Goal: Browse casually: Explore the website without a specific task or goal

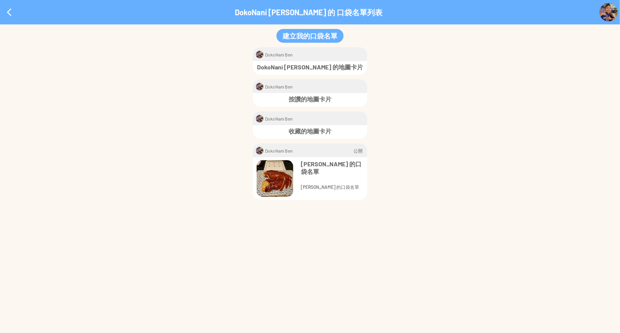
click at [414, 188] on div "* DokoNani [PERSON_NAME] 公開 [PERSON_NAME] 的口袋名單" at bounding box center [310, 171] width 620 height 56
click at [14, 11] on div at bounding box center [9, 12] width 18 height 18
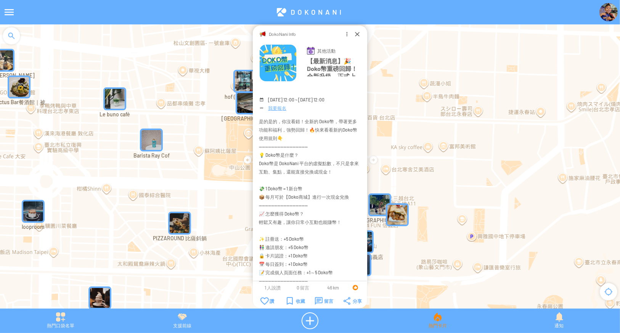
click at [440, 323] on div "熱門卡片" at bounding box center [438, 320] width 122 height 17
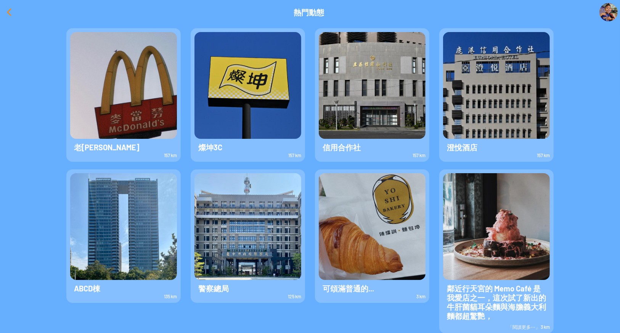
click at [8, 14] on div at bounding box center [9, 12] width 18 height 18
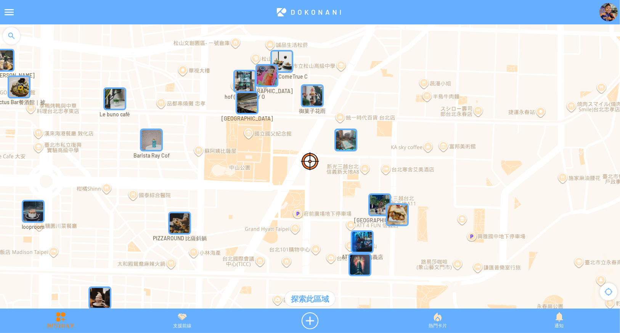
click at [64, 321] on div "熱門口袋名單" at bounding box center [61, 320] width 122 height 17
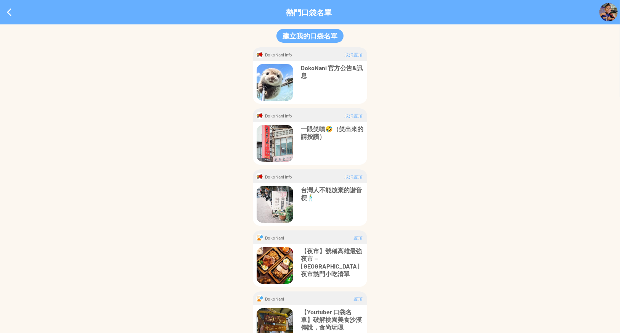
click at [320, 130] on p "一眼笑噴🤣（笑出來的請按讚）" at bounding box center [332, 132] width 63 height 15
click at [326, 187] on p "台灣人不能放棄的諧音梗🕺" at bounding box center [332, 193] width 63 height 15
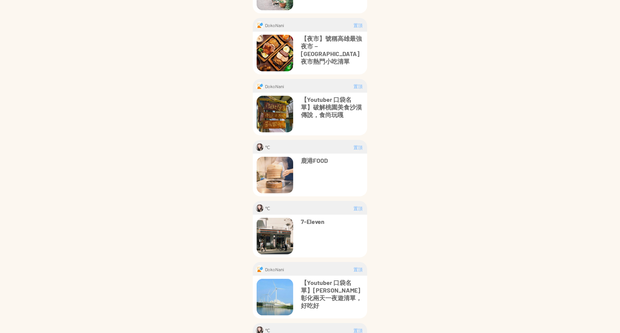
scroll to position [254, 0]
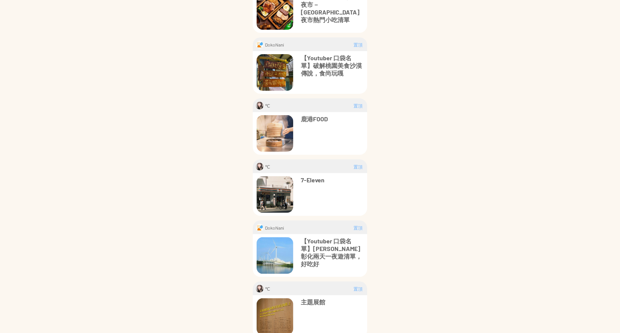
click at [321, 116] on p "鹿港FOOD" at bounding box center [332, 119] width 63 height 8
click at [312, 179] on p "7-Eleven" at bounding box center [332, 180] width 63 height 8
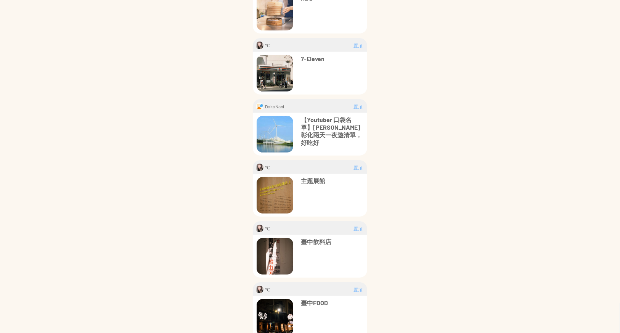
scroll to position [407, 0]
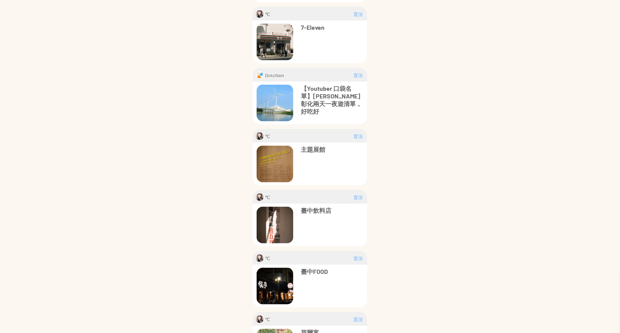
click at [304, 148] on p "主題展館" at bounding box center [332, 150] width 63 height 8
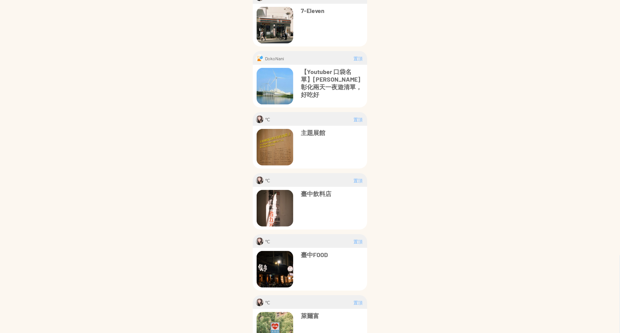
scroll to position [444, 0]
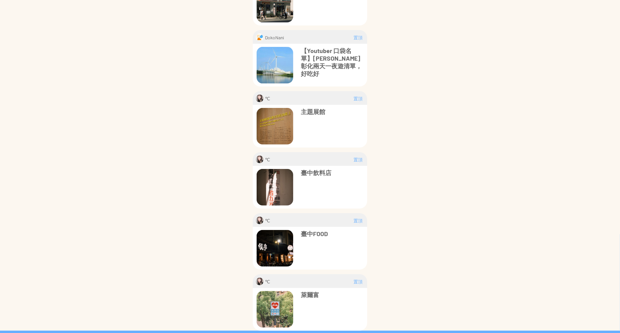
click at [313, 170] on p "臺中飲料店" at bounding box center [332, 173] width 63 height 8
click at [318, 233] on p "臺中FOOD" at bounding box center [332, 234] width 63 height 8
click at [310, 294] on p "萊爾富" at bounding box center [332, 295] width 63 height 8
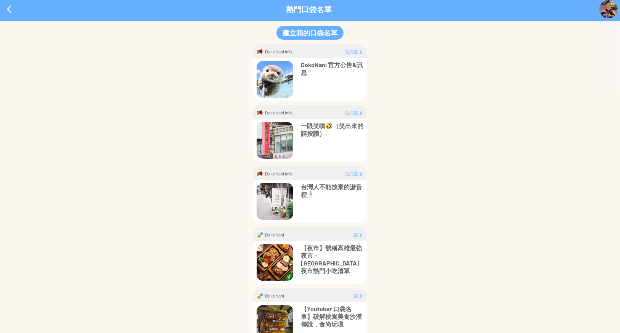
scroll to position [0, 0]
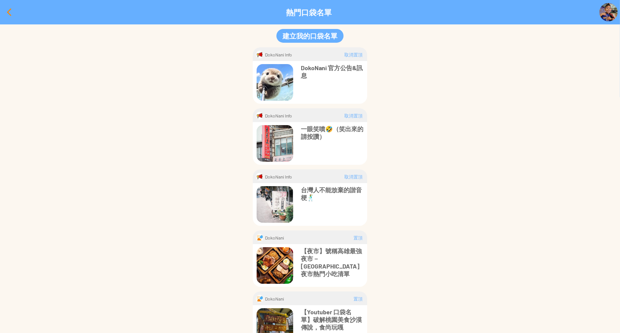
click at [6, 8] on div at bounding box center [9, 12] width 18 height 18
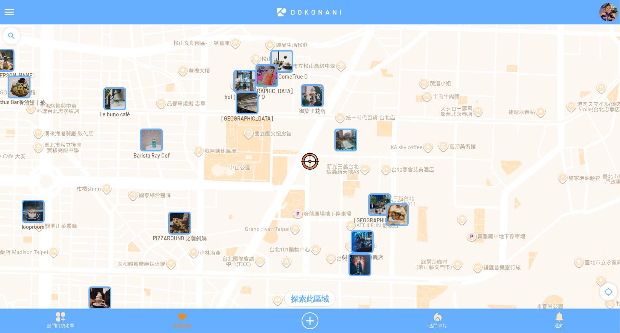
click at [193, 322] on div "支援前線" at bounding box center [183, 320] width 122 height 17
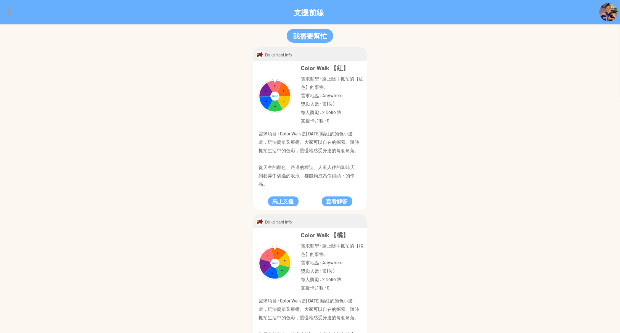
click at [5, 13] on div at bounding box center [9, 12] width 18 height 18
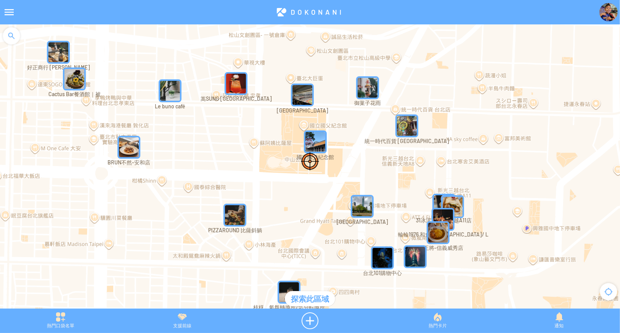
drag, startPoint x: 337, startPoint y: 158, endPoint x: 396, endPoint y: 150, distance: 59.7
click at [396, 150] on div at bounding box center [310, 170] width 620 height 292
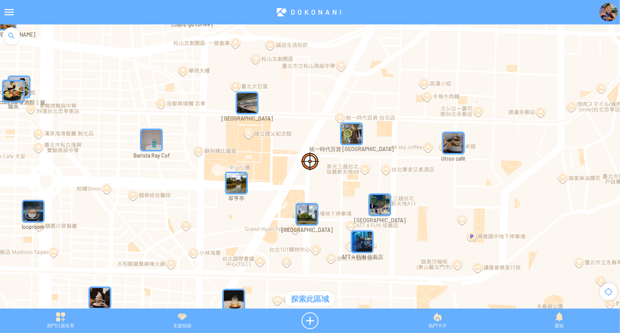
click at [153, 149] on img "gMhE3UCkBMTMapIcon" at bounding box center [151, 140] width 23 height 23
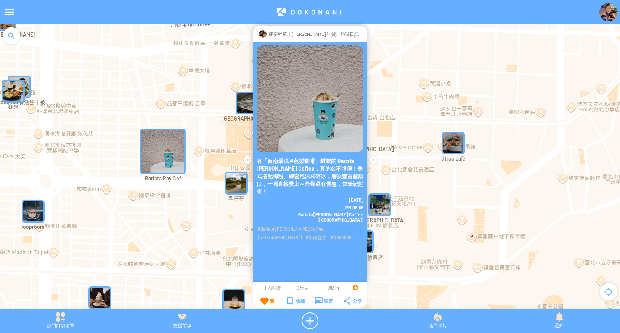
click at [362, 34] on div at bounding box center [362, 34] width 0 height 8
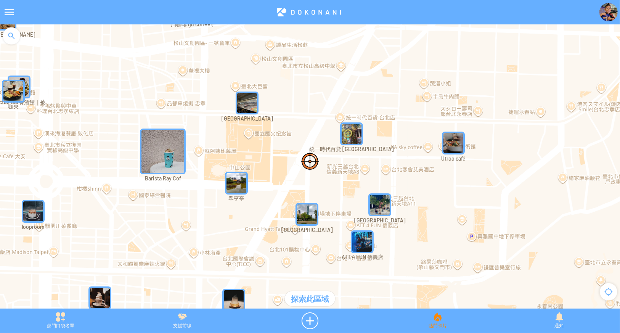
click at [438, 322] on div "熱門卡片" at bounding box center [438, 320] width 122 height 17
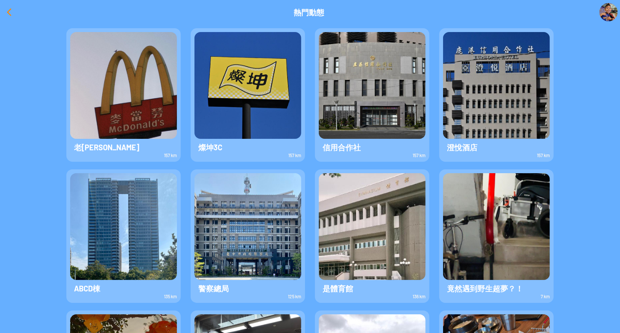
click at [9, 13] on div at bounding box center [9, 12] width 18 height 18
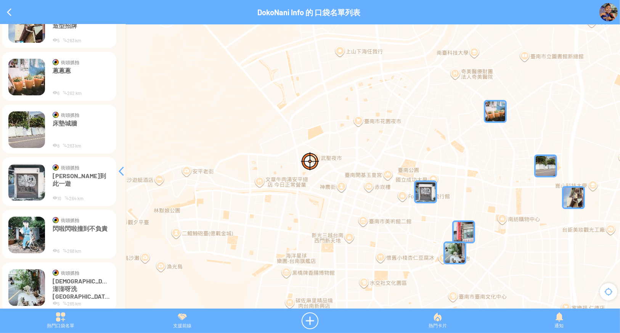
scroll to position [111, 0]
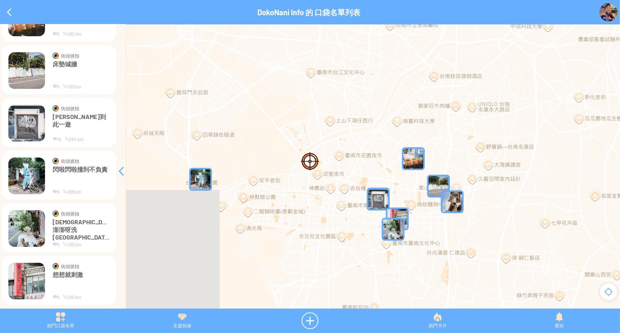
click at [81, 223] on p "洗澎澎呀洗澎澎" at bounding box center [81, 229] width 57 height 23
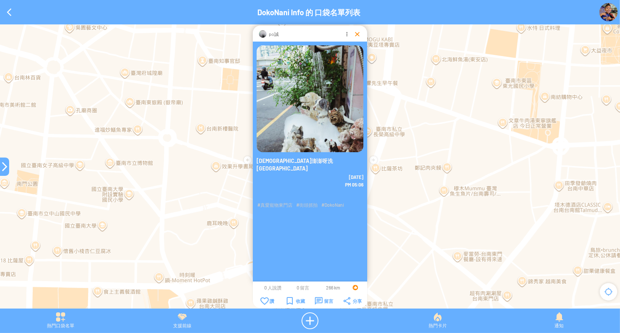
click at [354, 34] on div at bounding box center [358, 34] width 8 height 8
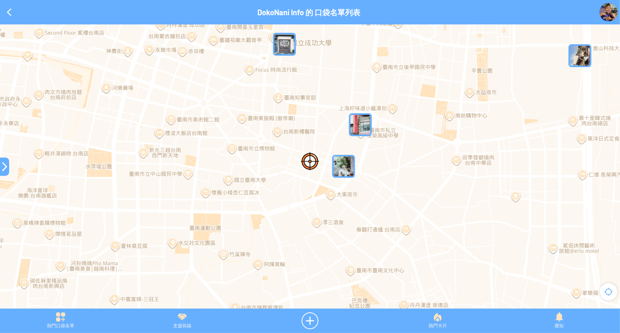
click at [360, 117] on img "3Kndu3xAPRUMapIcon" at bounding box center [360, 124] width 23 height 23
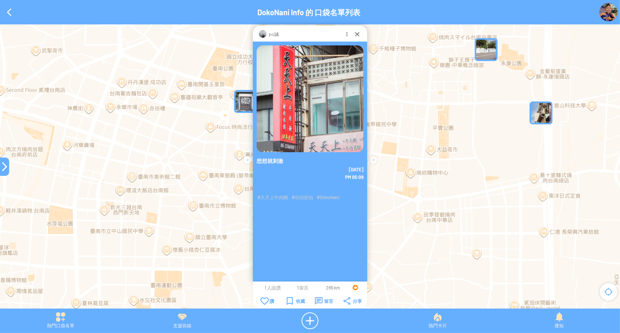
click at [2, 167] on div at bounding box center [4, 166] width 9 height 9
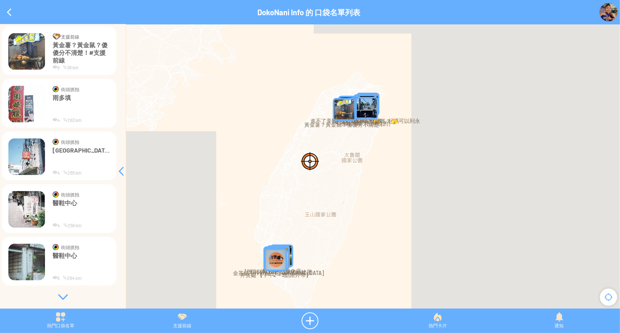
scroll to position [380, 0]
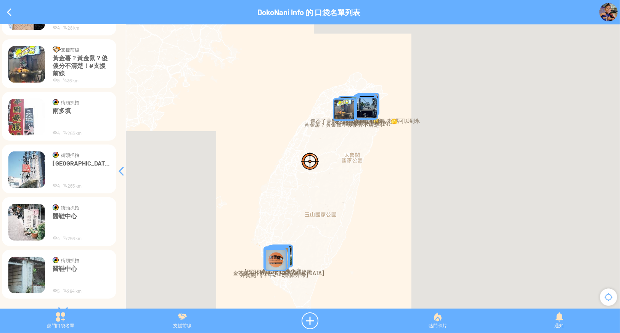
click at [65, 109] on p "雨多填" at bounding box center [81, 118] width 57 height 23
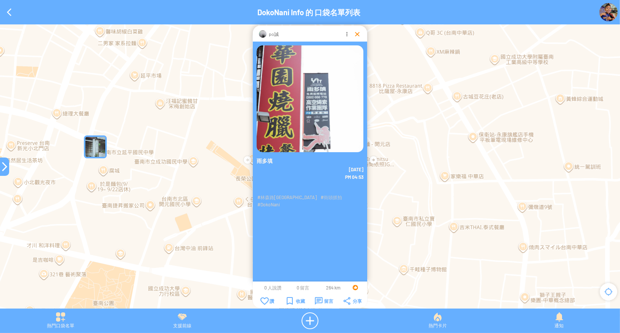
click at [357, 33] on div at bounding box center [358, 34] width 8 height 8
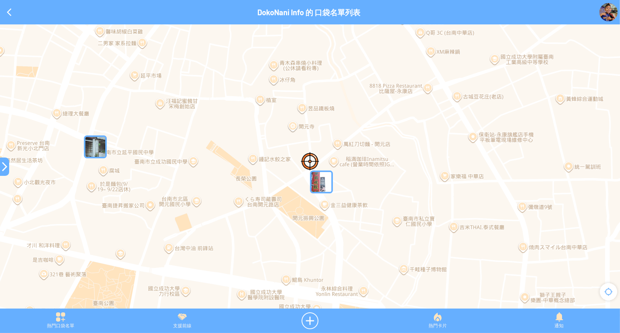
click at [96, 148] on img "wJxAq4qI5tAMapIcon" at bounding box center [95, 146] width 23 height 23
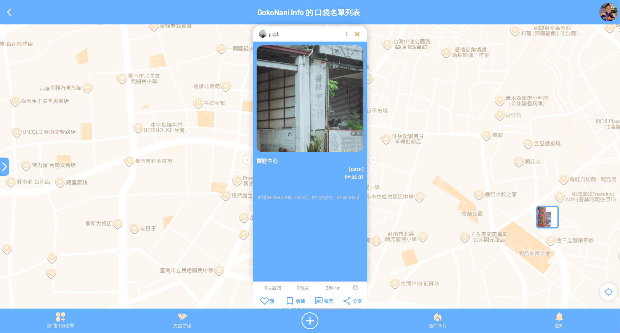
click at [357, 33] on div at bounding box center [358, 34] width 8 height 8
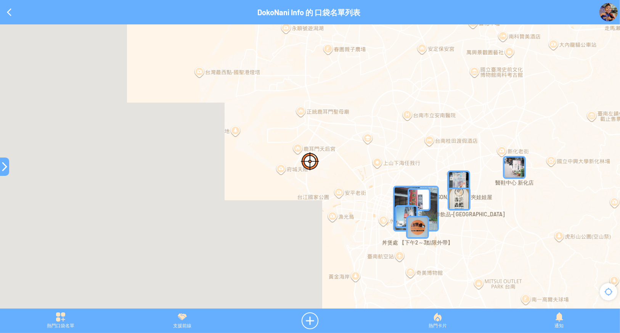
click at [456, 180] on img "XjYhEow0kofMapIcon" at bounding box center [458, 181] width 23 height 23
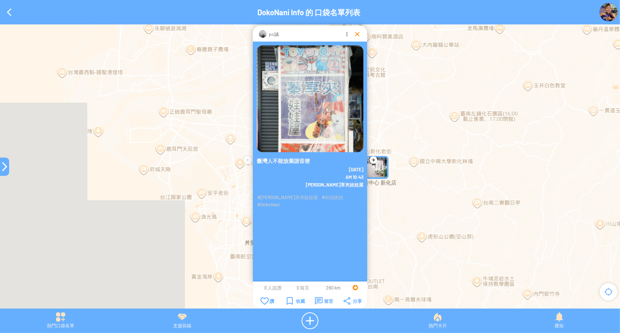
click at [354, 34] on div at bounding box center [358, 34] width 8 height 8
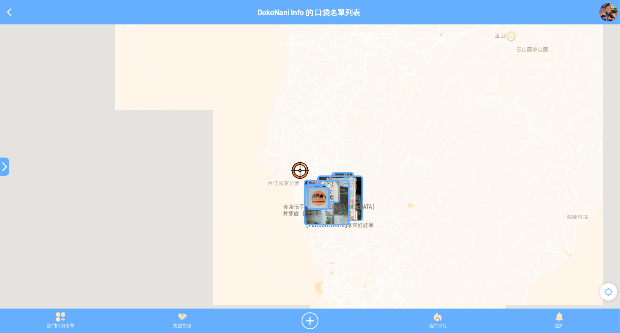
drag, startPoint x: 399, startPoint y: 125, endPoint x: 293, endPoint y: 231, distance: 149.9
click at [296, 232] on div at bounding box center [310, 170] width 620 height 292
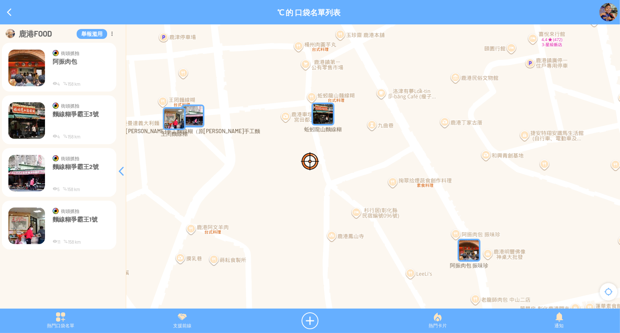
click at [476, 253] on img "LAqKfYlPY8NMapIcon" at bounding box center [469, 250] width 23 height 23
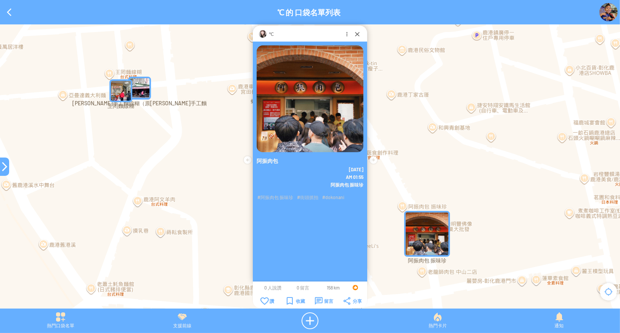
drag, startPoint x: 199, startPoint y: 103, endPoint x: 299, endPoint y: 148, distance: 109.4
click at [299, 0] on article "**********" at bounding box center [310, 0] width 620 height 0
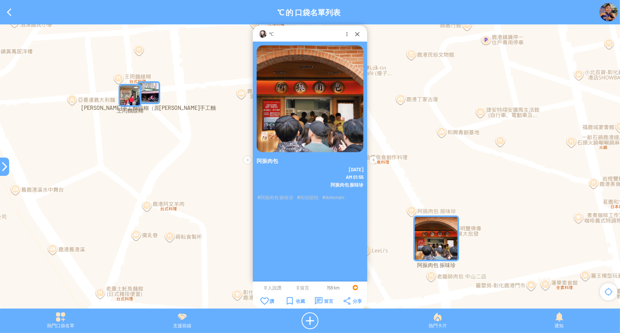
click at [130, 98] on img "BiYMOvIv3U9MapIcon" at bounding box center [130, 95] width 23 height 23
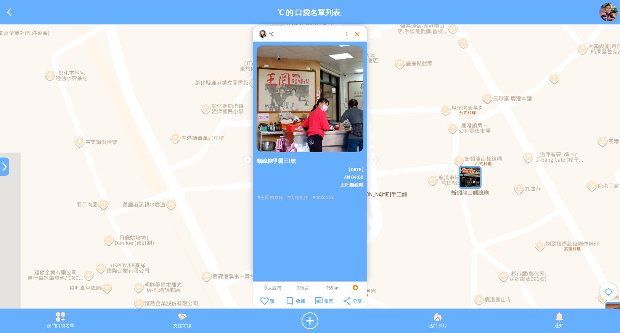
click at [356, 34] on div at bounding box center [358, 34] width 8 height 8
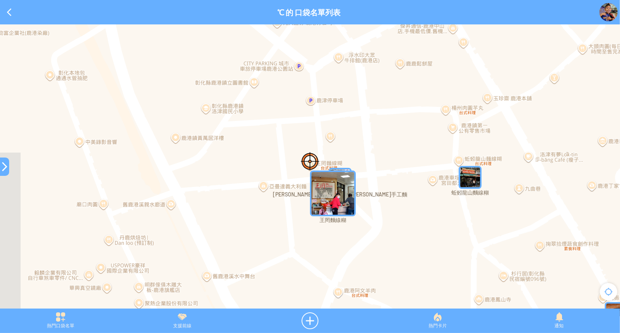
click at [338, 189] on img "BiYMOvIv3U9MapIcon" at bounding box center [333, 193] width 46 height 46
click at [346, 179] on img "bgece2DB2ssMapIcon" at bounding box center [340, 179] width 23 height 23
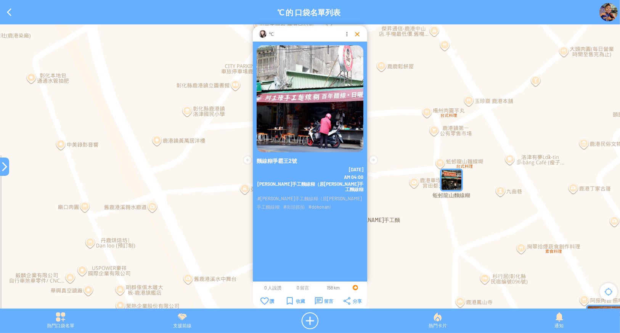
click at [355, 34] on div at bounding box center [358, 34] width 8 height 8
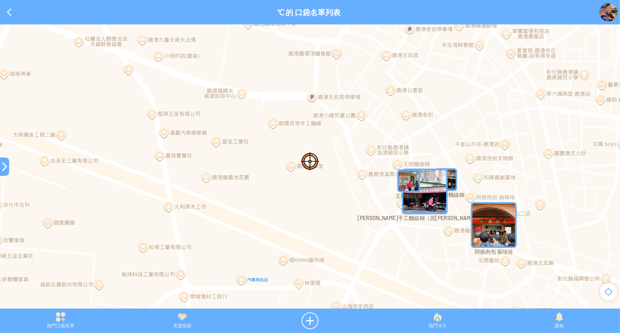
click at [452, 183] on img "ePkKF0ZE9FjMapIcon" at bounding box center [445, 179] width 23 height 23
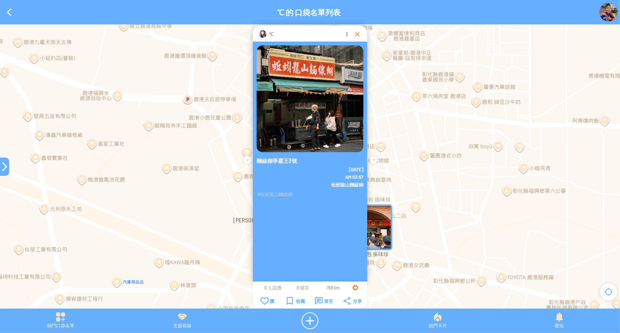
click at [358, 33] on div at bounding box center [358, 34] width 8 height 8
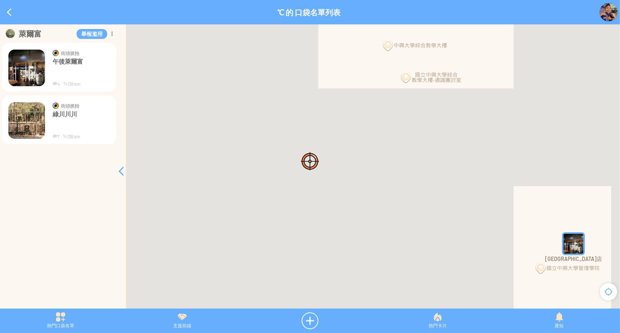
click at [58, 114] on p "綠川川川" at bounding box center [81, 121] width 57 height 23
